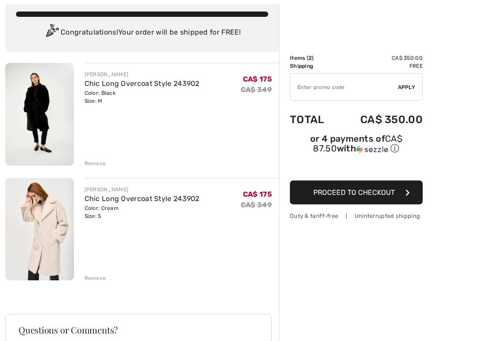
scroll to position [53, 0]
click at [102, 162] on div "Remove" at bounding box center [95, 163] width 22 height 8
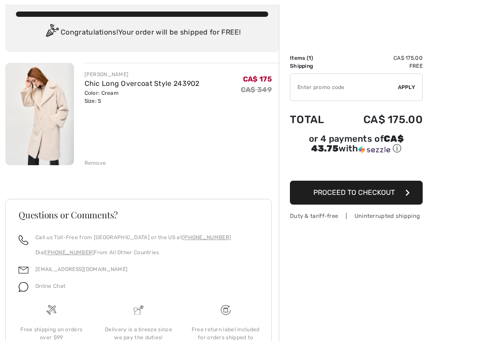
click at [99, 169] on div "JOSEPH RIBKOFF Chic Long Overcoat Style 243902 Color: Cream Size: S Final Sale …" at bounding box center [141, 232] width 273 height 338
click at [99, 167] on div "Remove" at bounding box center [95, 163] width 22 height 8
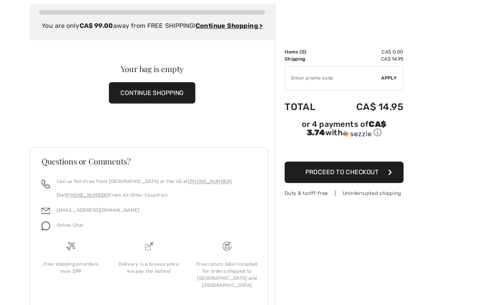
scroll to position [0, 0]
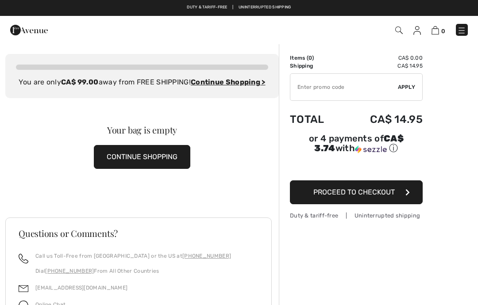
click at [401, 32] on img at bounding box center [399, 31] width 8 height 8
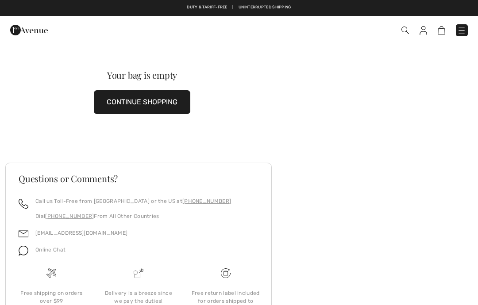
click at [407, 29] on img at bounding box center [405, 31] width 8 height 8
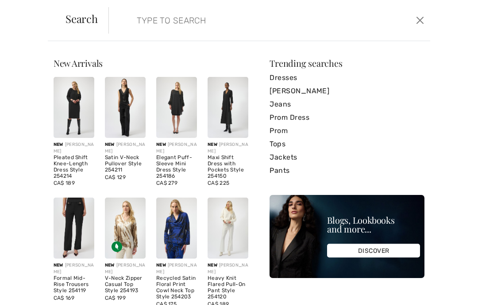
click at [287, 22] on input "search" at bounding box center [236, 20] width 213 height 27
click at [310, 90] on link "[PERSON_NAME]" at bounding box center [346, 90] width 155 height 13
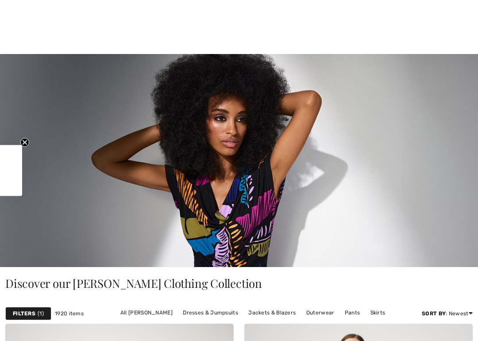
scroll to position [158, 0]
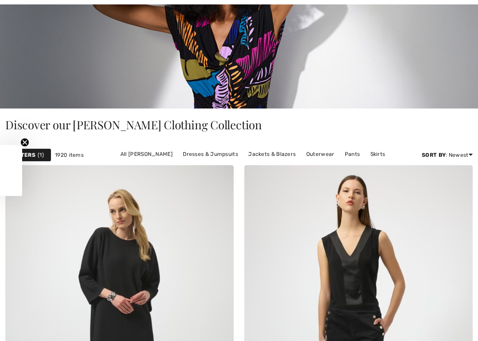
checkbox input "true"
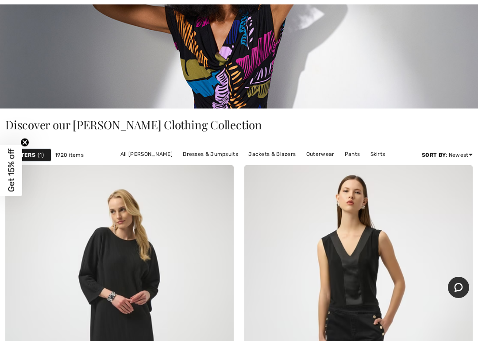
click at [321, 154] on link "Outerwear" at bounding box center [320, 153] width 37 height 11
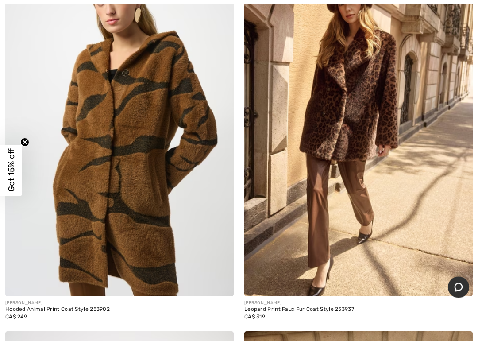
scroll to position [1332, 0]
click at [196, 195] on img at bounding box center [119, 125] width 228 height 342
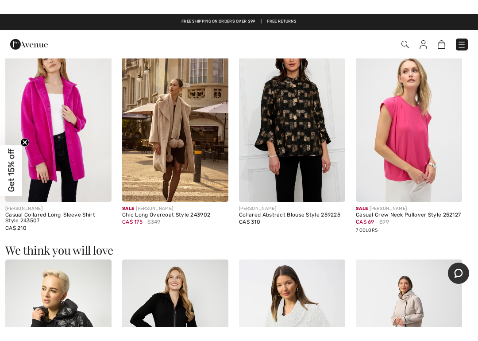
scroll to position [475, 0]
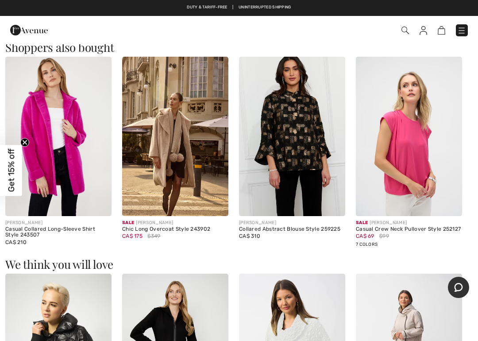
click at [180, 172] on img at bounding box center [175, 136] width 106 height 159
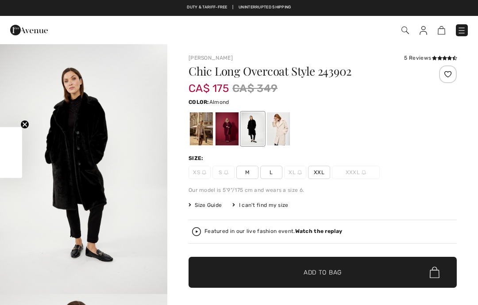
checkbox input "true"
click at [231, 130] on div at bounding box center [226, 128] width 23 height 33
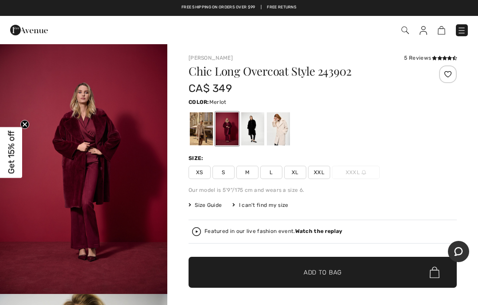
click at [226, 169] on span "S" at bounding box center [223, 172] width 22 height 13
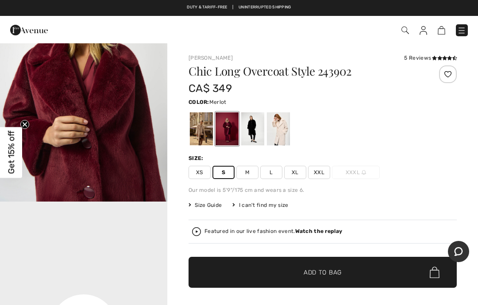
scroll to position [366, 0]
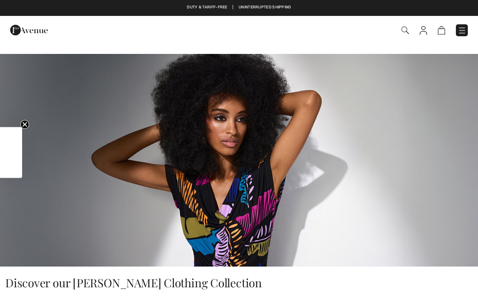
checkbox input "true"
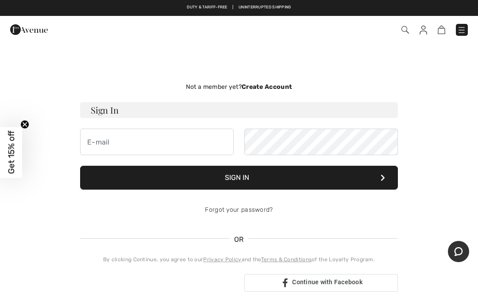
click at [447, 144] on div "Not a member yet? Create Account Sign In Sign In Forgot your password? OR" at bounding box center [238, 187] width 467 height 245
click at [406, 33] on img at bounding box center [405, 30] width 8 height 8
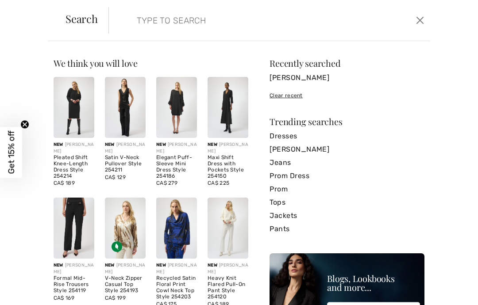
click at [288, 98] on div "Clear recent" at bounding box center [346, 96] width 155 height 8
click at [299, 99] on div "Clear recent" at bounding box center [346, 96] width 155 height 8
click at [295, 99] on div "Clear recent" at bounding box center [346, 96] width 155 height 8
click at [294, 96] on div "Clear recent" at bounding box center [346, 96] width 155 height 8
click at [291, 96] on div "Clear recent" at bounding box center [346, 96] width 155 height 8
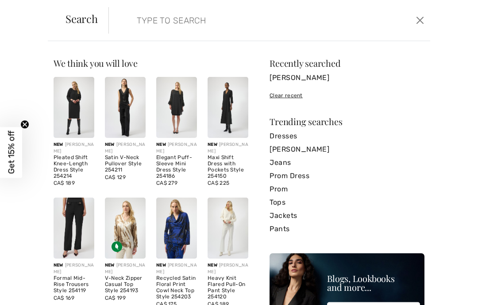
click at [298, 97] on div "Clear recent" at bounding box center [346, 96] width 155 height 8
click at [301, 96] on div "Clear recent" at bounding box center [346, 96] width 155 height 8
click at [307, 25] on input "search" at bounding box center [236, 20] width 213 height 27
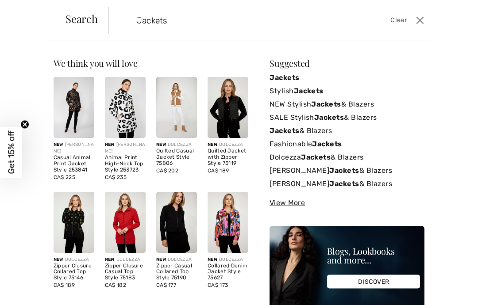
click at [133, 23] on input "Jackets" at bounding box center [236, 20] width 213 height 27
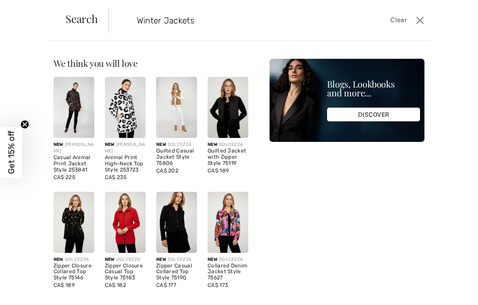
type input "Winter Jackets"
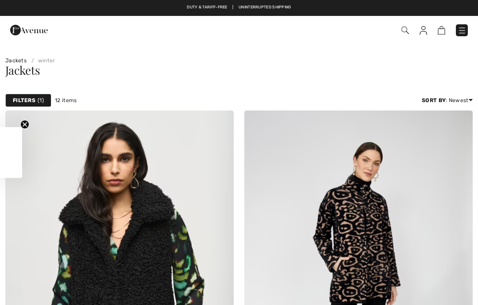
checkbox input "true"
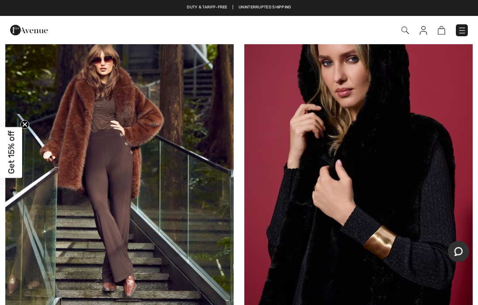
scroll to position [846, 0]
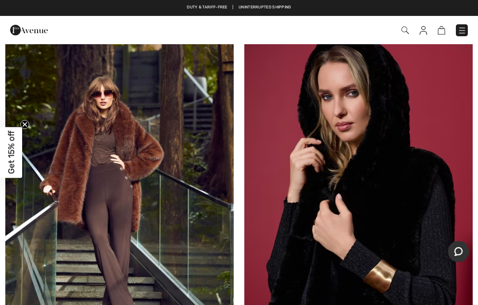
click at [54, 256] on img at bounding box center [119, 190] width 228 height 342
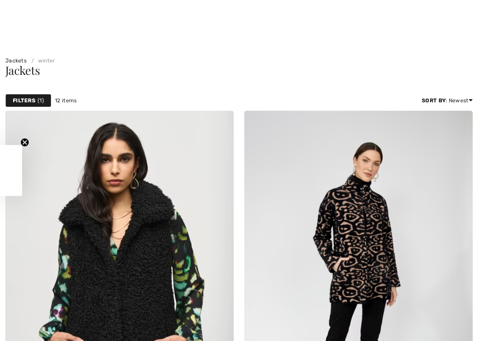
checkbox input "true"
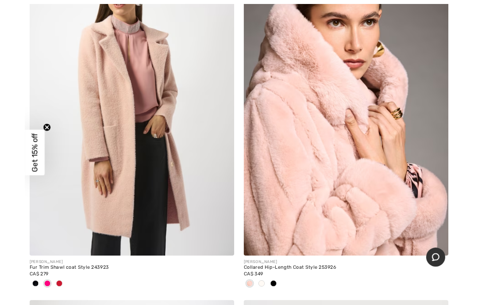
scroll to position [1347, 0]
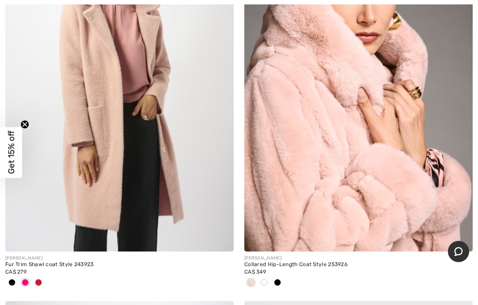
click at [44, 232] on img at bounding box center [119, 80] width 228 height 342
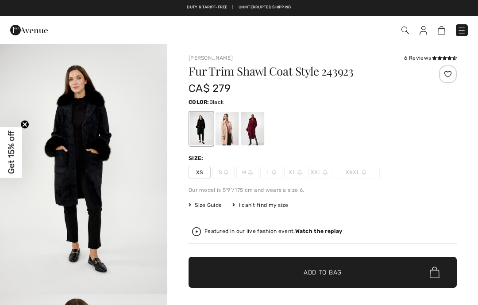
click at [195, 134] on div at bounding box center [201, 128] width 23 height 33
click at [232, 136] on div at bounding box center [226, 128] width 23 height 33
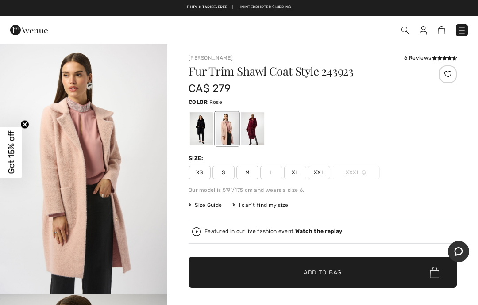
click at [254, 131] on div at bounding box center [252, 128] width 23 height 33
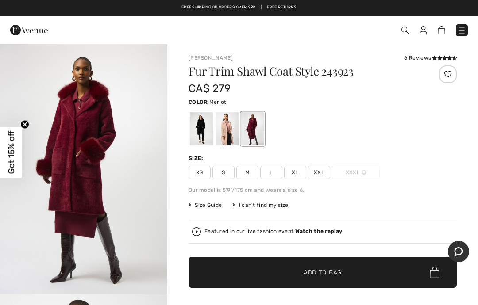
click at [204, 133] on div at bounding box center [201, 128] width 23 height 33
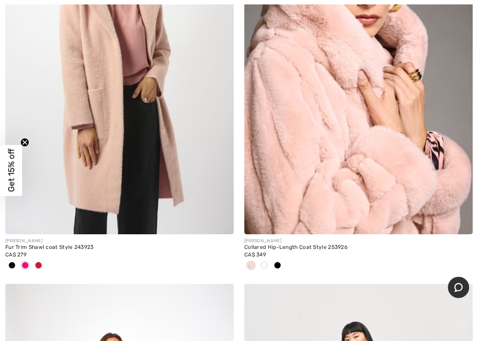
click at [427, 156] on img at bounding box center [358, 63] width 228 height 342
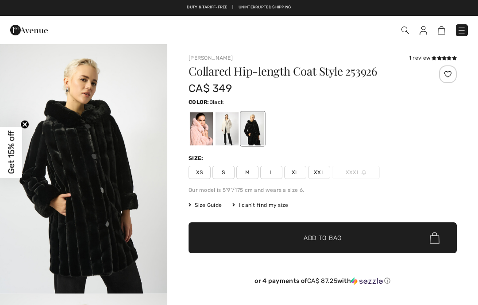
checkbox input "true"
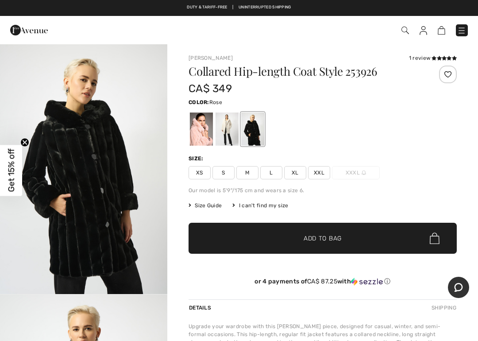
click at [202, 131] on div at bounding box center [201, 128] width 23 height 33
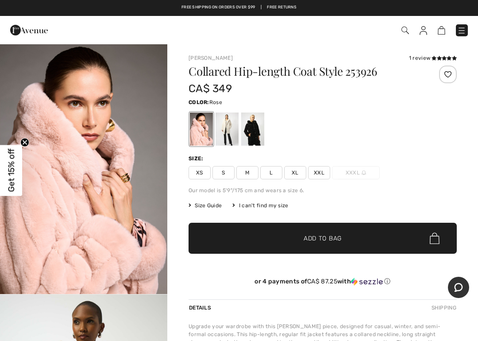
click at [234, 128] on div at bounding box center [226, 128] width 23 height 33
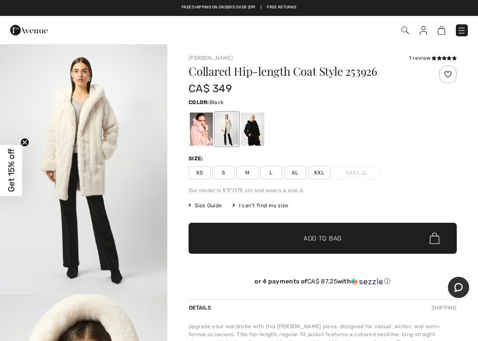
click at [256, 137] on div at bounding box center [252, 128] width 23 height 33
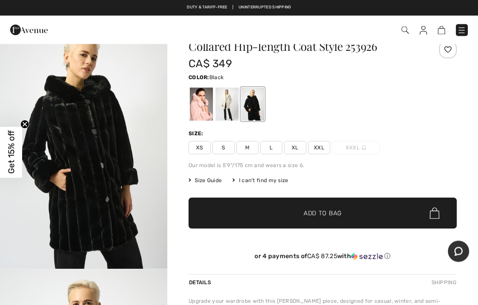
scroll to position [13, 0]
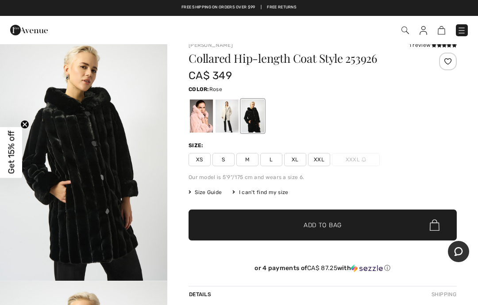
click at [206, 119] on div at bounding box center [201, 115] width 23 height 33
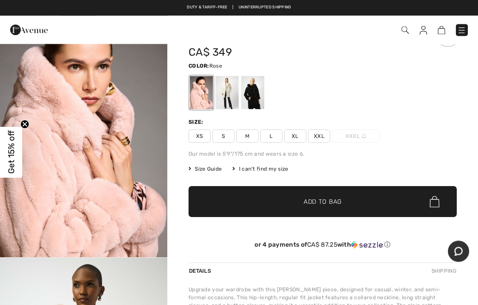
scroll to position [36, 0]
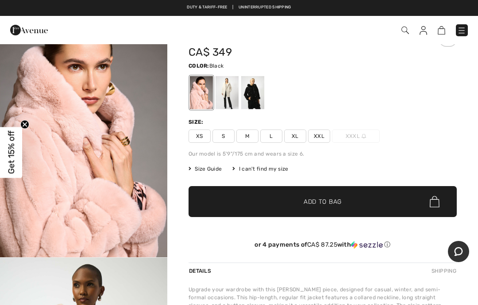
click at [257, 95] on div at bounding box center [252, 92] width 23 height 33
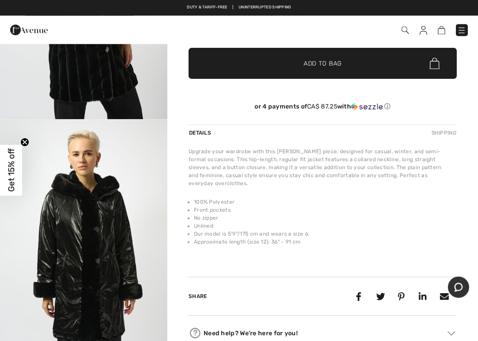
scroll to position [175, 0]
click at [124, 257] on img "2 / 5" at bounding box center [83, 244] width 167 height 250
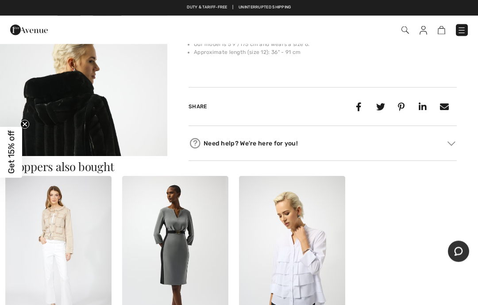
scroll to position [352, 0]
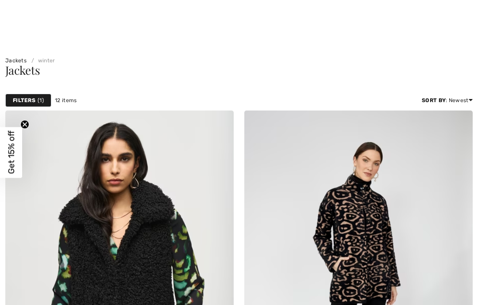
checkbox input "true"
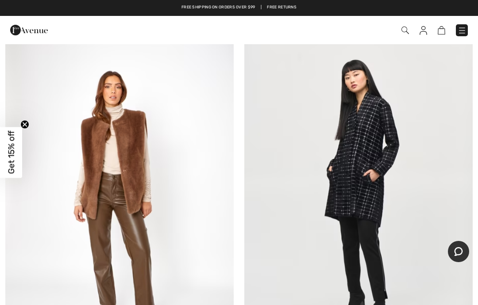
scroll to position [1615, 0]
